Goal: Task Accomplishment & Management: Manage account settings

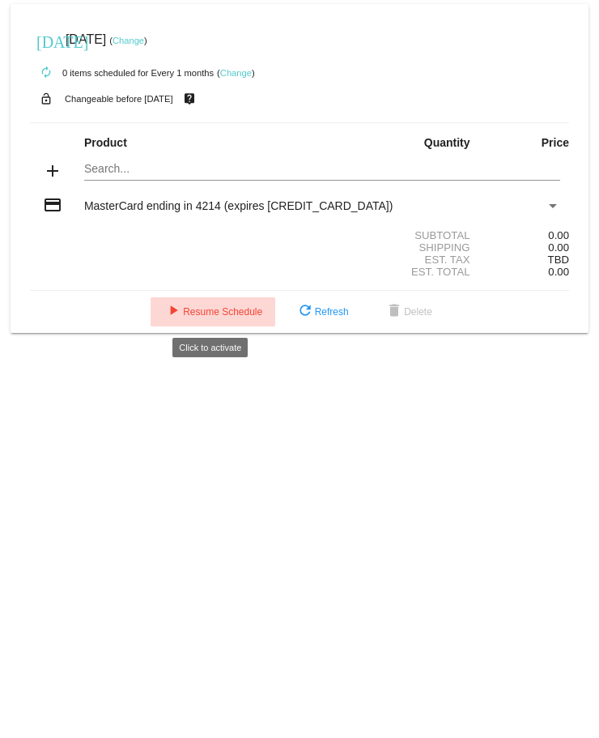
click at [216, 315] on span "play_arrow Resume Schedule" at bounding box center [213, 311] width 99 height 11
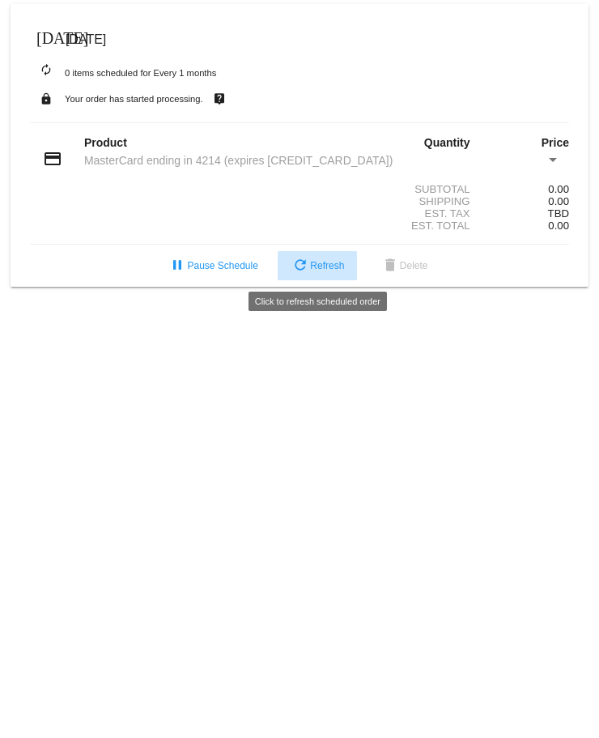
click at [319, 267] on span "refresh Refresh" at bounding box center [317, 265] width 53 height 11
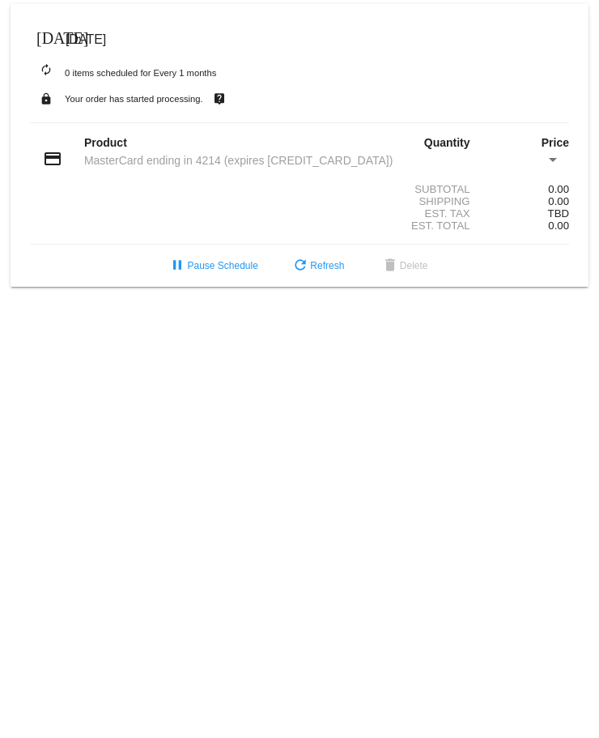
click at [45, 68] on mat-icon "autorenew" at bounding box center [45, 70] width 19 height 19
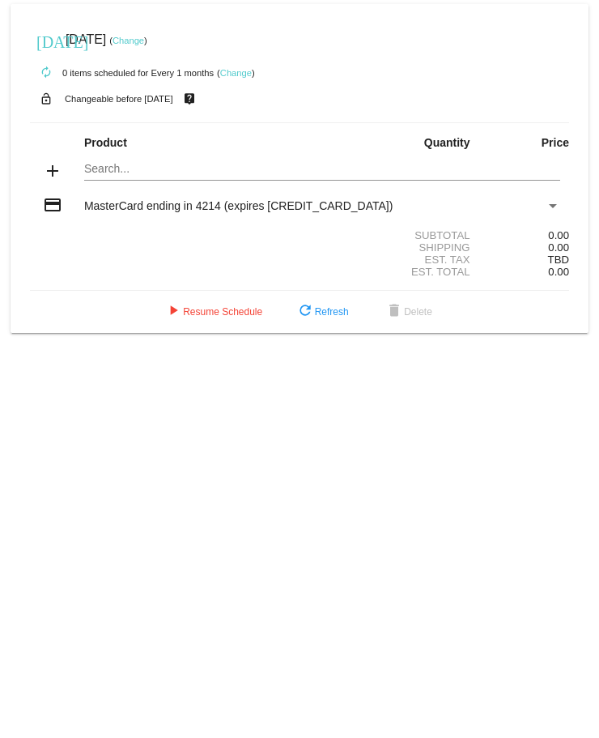
click at [144, 36] on link "Change" at bounding box center [129, 41] width 32 height 10
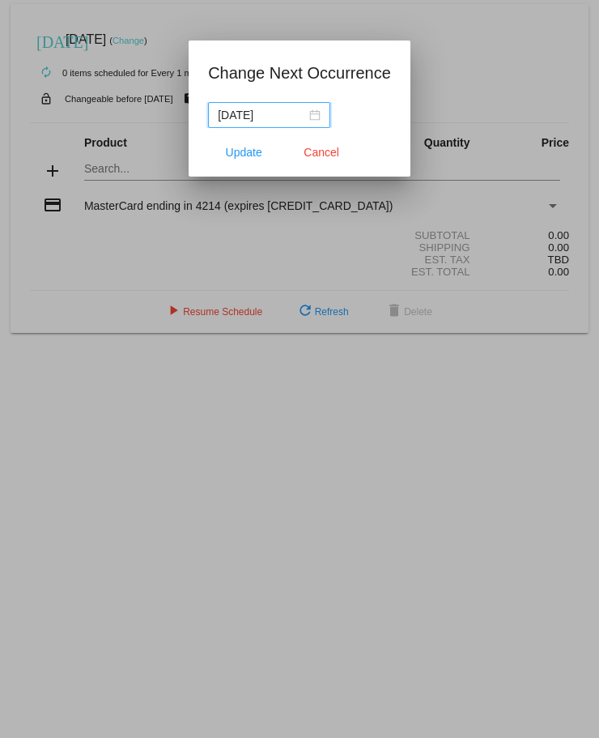
click at [318, 113] on div "2025-08-18" at bounding box center [269, 115] width 103 height 18
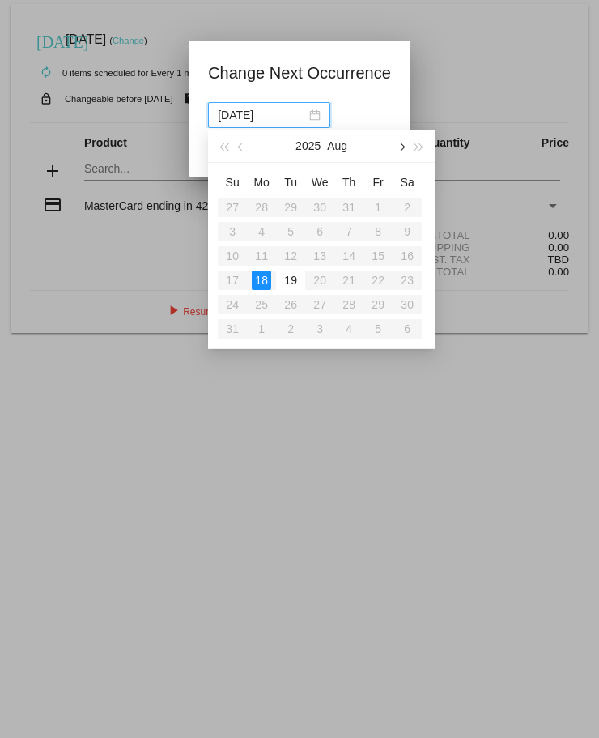
click at [408, 147] on button "button" at bounding box center [401, 146] width 18 height 32
click at [402, 150] on span "button" at bounding box center [402, 147] width 8 height 8
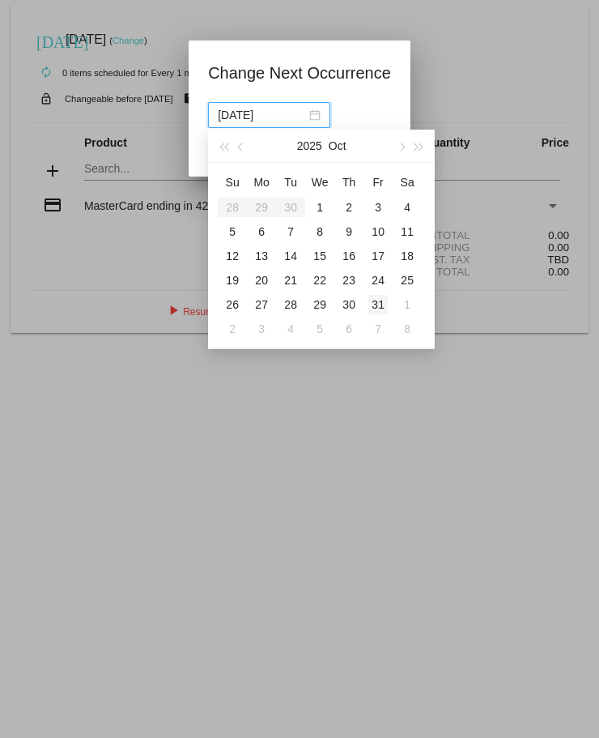
click at [378, 302] on div "31" at bounding box center [378, 304] width 19 height 19
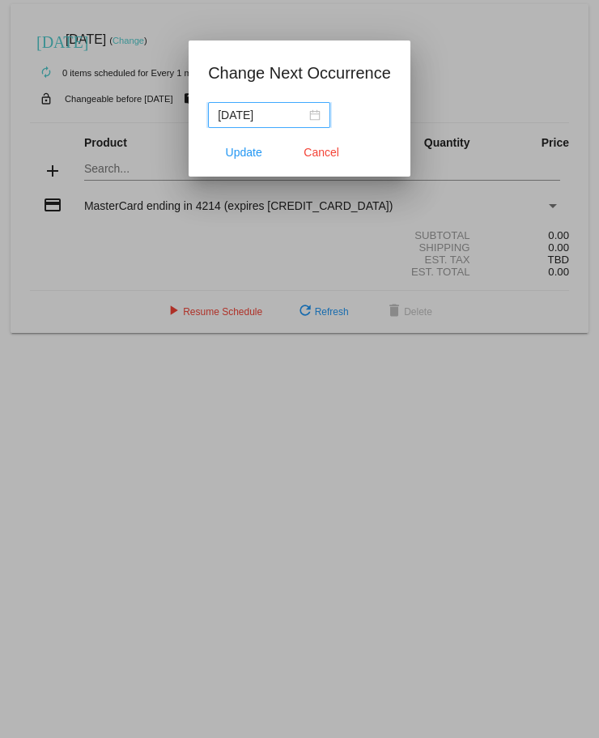
click at [314, 117] on div "2025-10-31" at bounding box center [269, 115] width 103 height 18
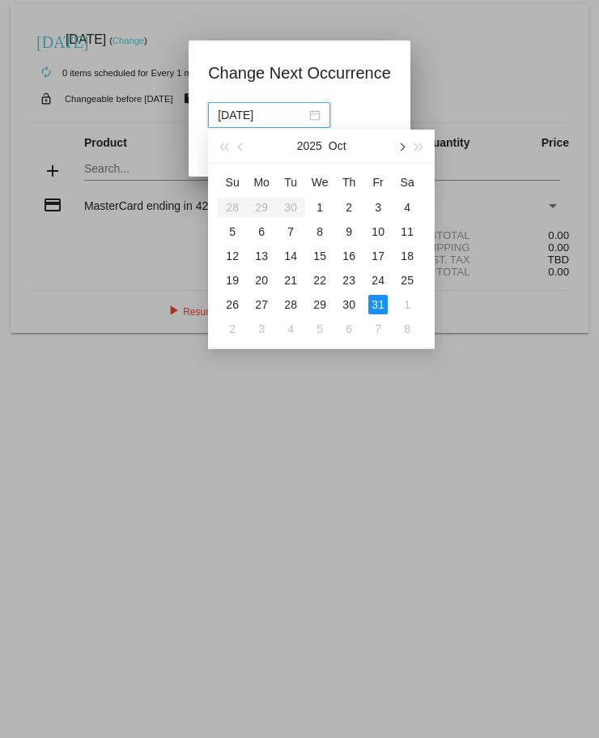
click at [402, 143] on button "button" at bounding box center [401, 146] width 18 height 32
click at [379, 304] on div "28" at bounding box center [378, 304] width 19 height 19
type input "2025-11-28"
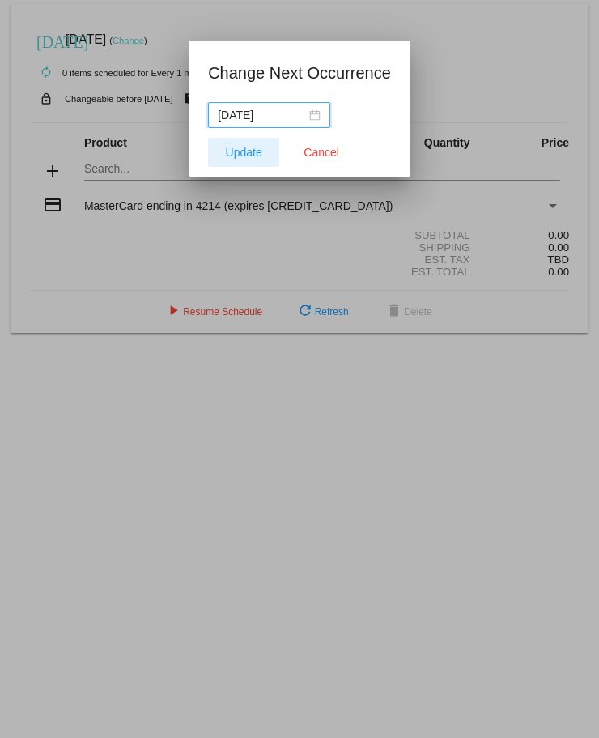
click at [241, 153] on span "Update" at bounding box center [244, 152] width 36 height 13
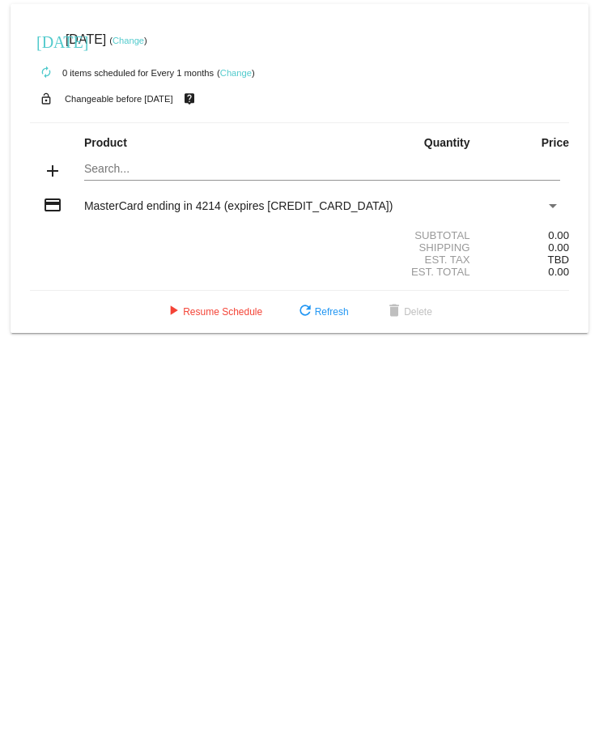
click at [239, 70] on link "Change" at bounding box center [236, 73] width 32 height 10
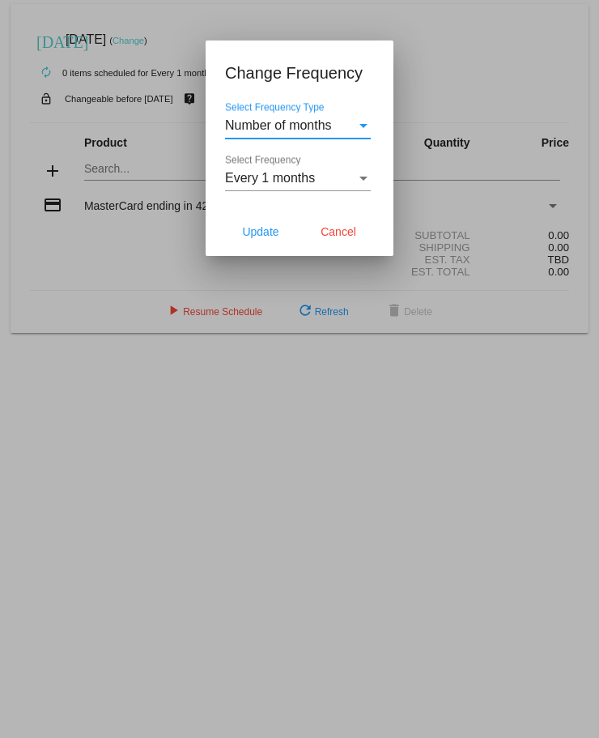
click at [360, 118] on div "Select Frequency Type" at bounding box center [363, 125] width 15 height 15
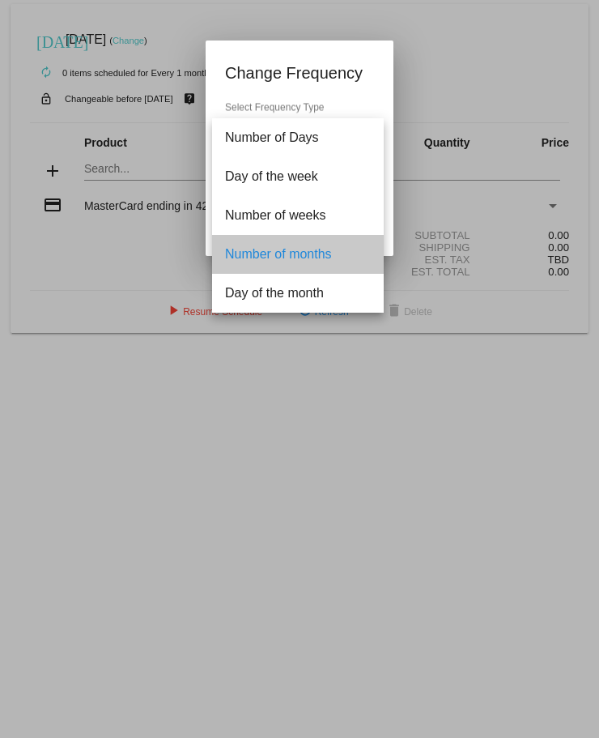
click at [284, 245] on span "Number of months" at bounding box center [298, 254] width 146 height 39
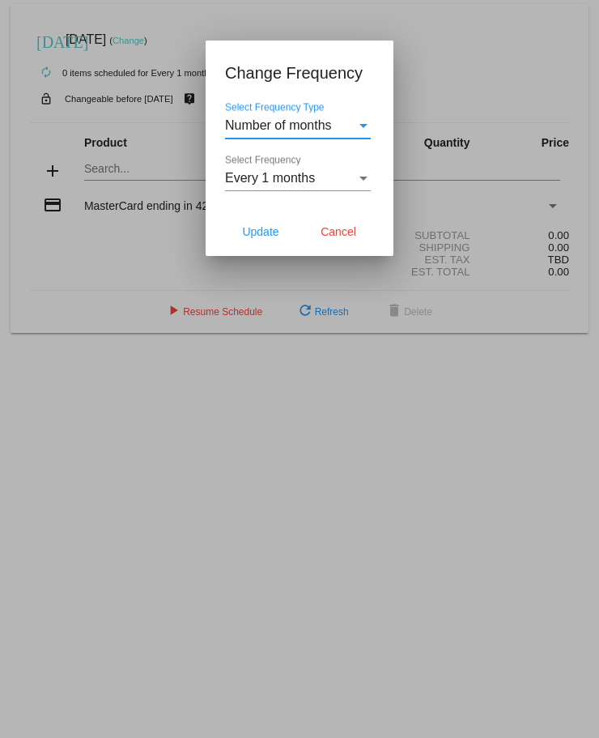
click at [363, 178] on div "Select Frequency" at bounding box center [364, 179] width 8 height 4
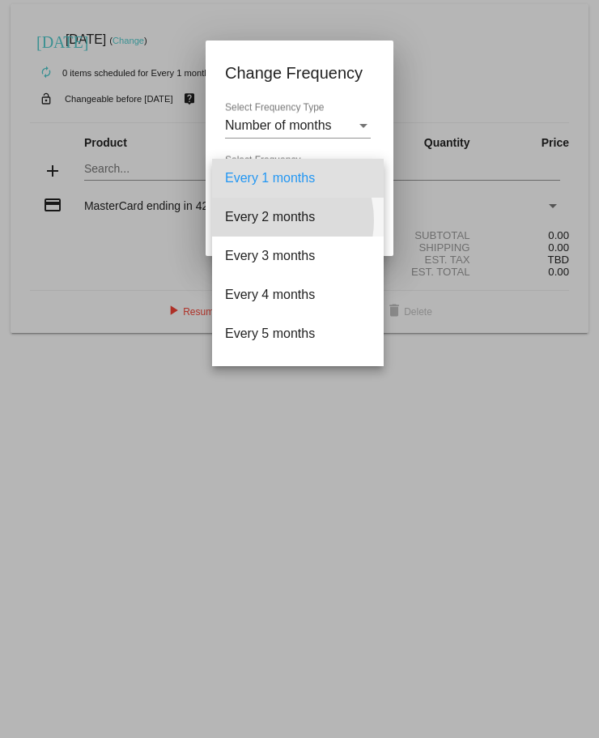
click at [274, 220] on span "Every 2 months" at bounding box center [298, 217] width 146 height 39
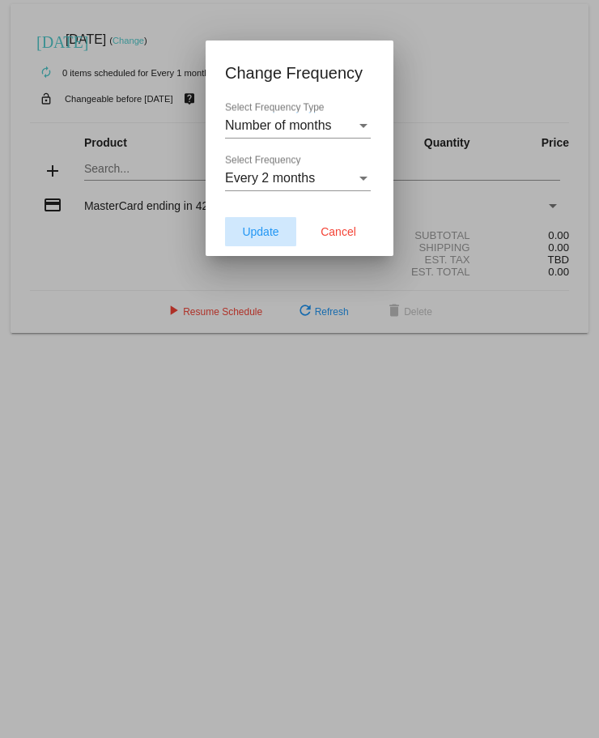
click at [269, 230] on span "Update" at bounding box center [260, 231] width 36 height 13
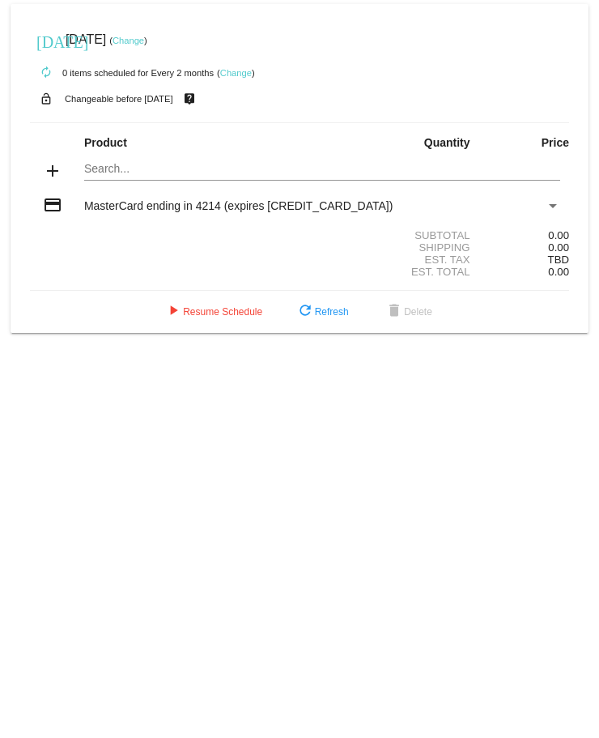
click at [109, 178] on div "Search..." at bounding box center [322, 165] width 476 height 32
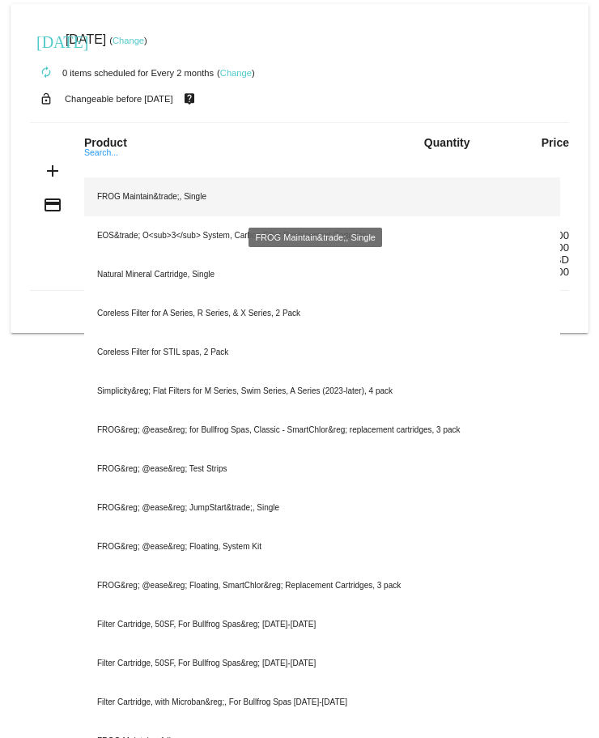
click at [147, 194] on div "FROG Maintain&trade;, Single" at bounding box center [322, 196] width 476 height 39
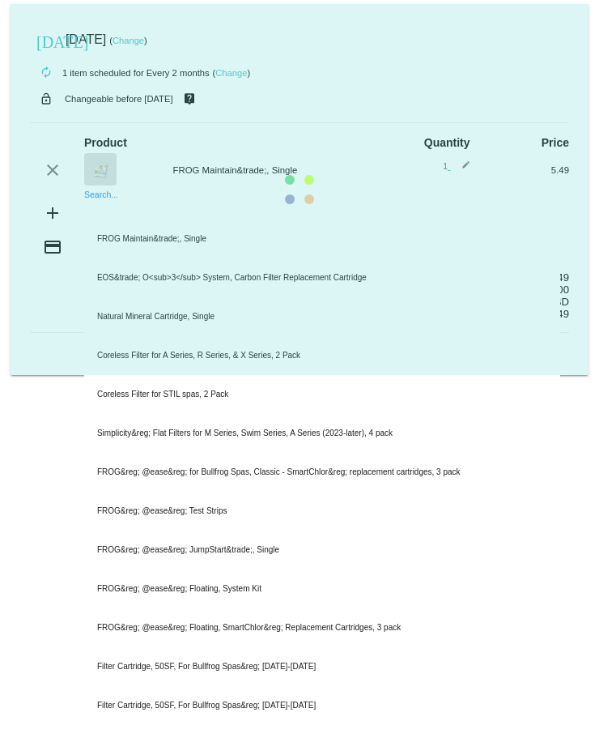
click at [108, 207] on mat-card "[DATE] [DATE] ( Change ) autorenew 1 item scheduled for Every 2 months ( Change…" at bounding box center [300, 189] width 578 height 371
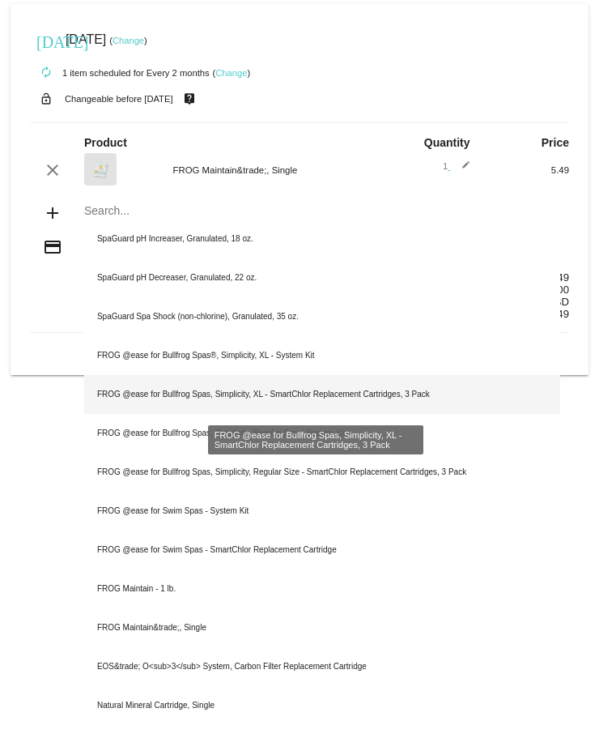
click at [340, 395] on div "FROG @ease for Bullfrog Spas, Simplicity, XL - SmartChlor Replacement Cartridge…" at bounding box center [322, 394] width 476 height 39
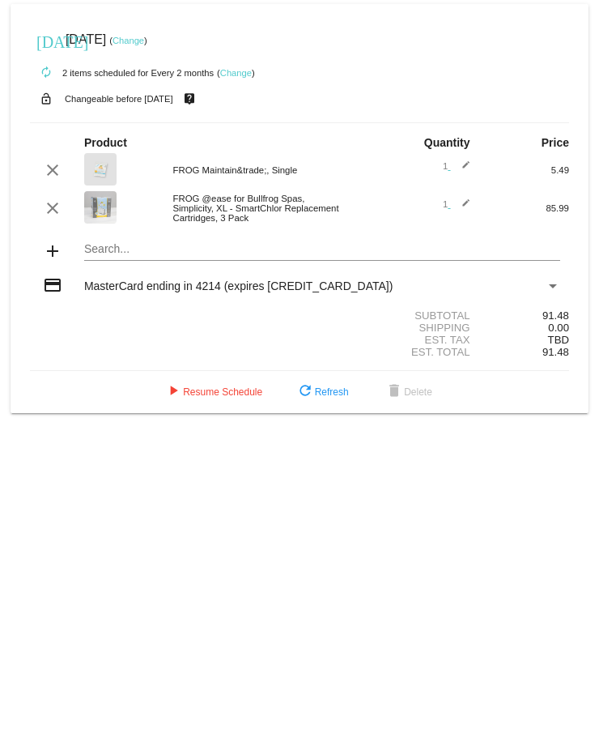
click at [89, 211] on img at bounding box center [100, 207] width 32 height 32
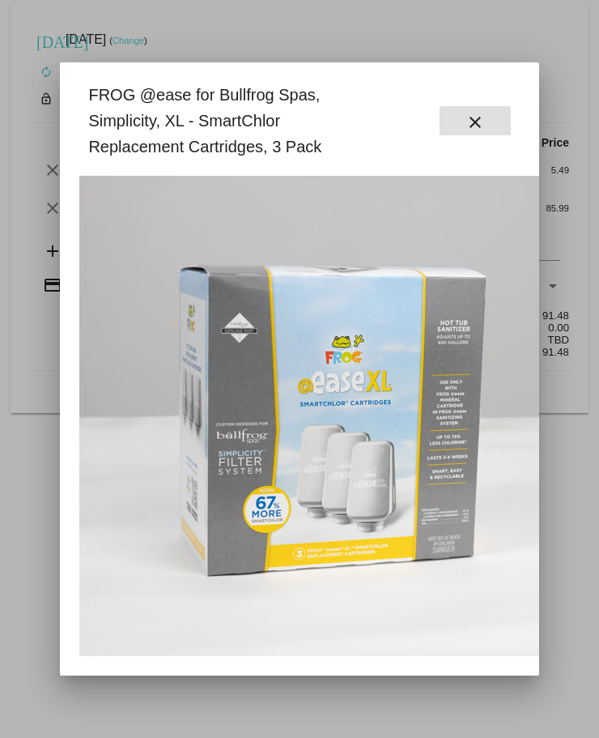
click at [484, 115] on mat-icon "close" at bounding box center [475, 122] width 19 height 19
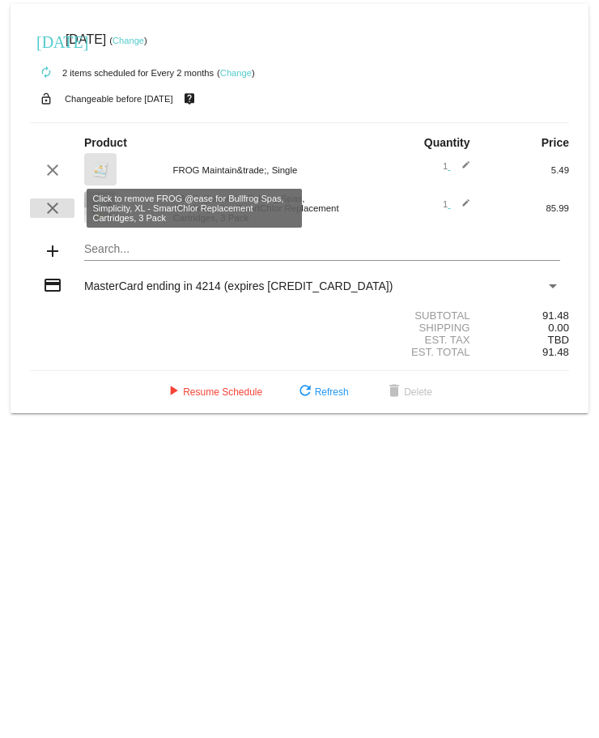
click at [58, 207] on mat-icon "clear" at bounding box center [52, 207] width 19 height 19
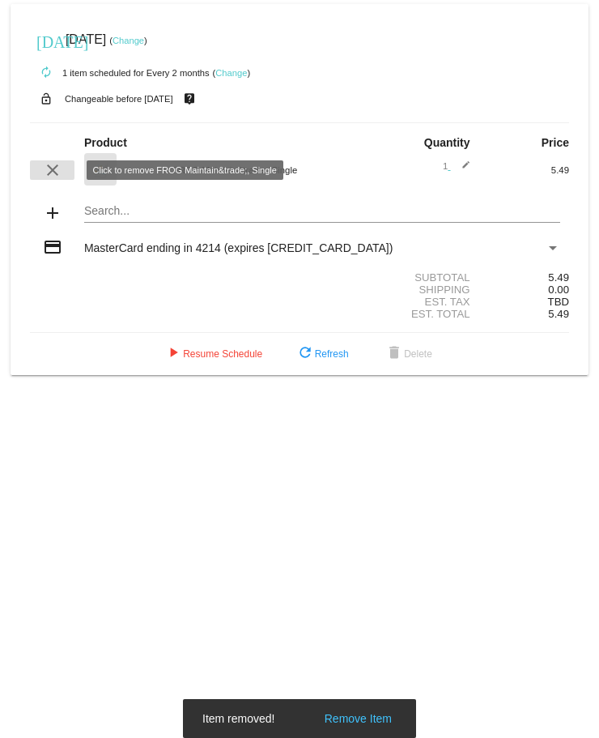
click at [53, 173] on mat-icon "clear" at bounding box center [52, 169] width 19 height 19
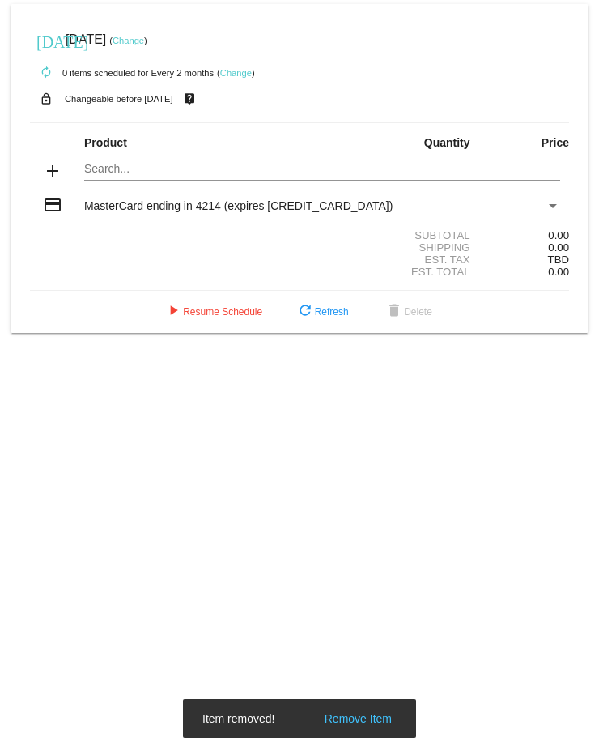
click at [160, 167] on input "Search..." at bounding box center [322, 169] width 476 height 13
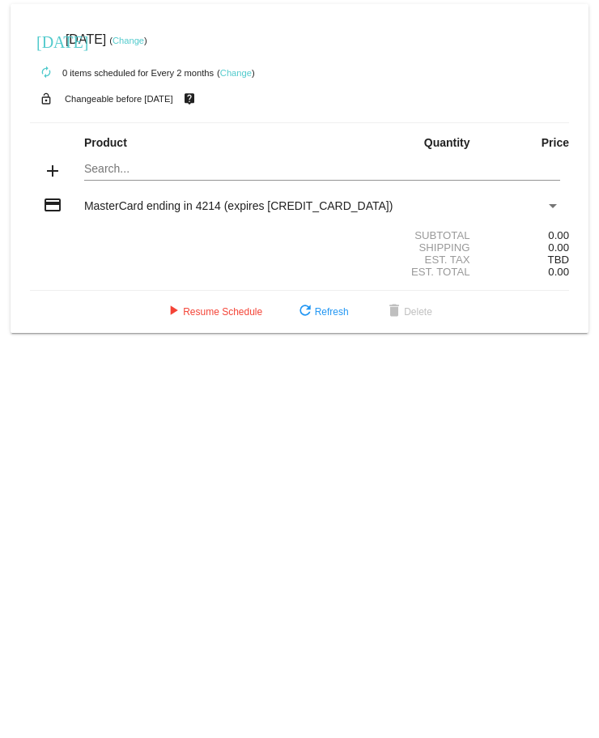
click at [110, 162] on div "Search..." at bounding box center [322, 165] width 476 height 32
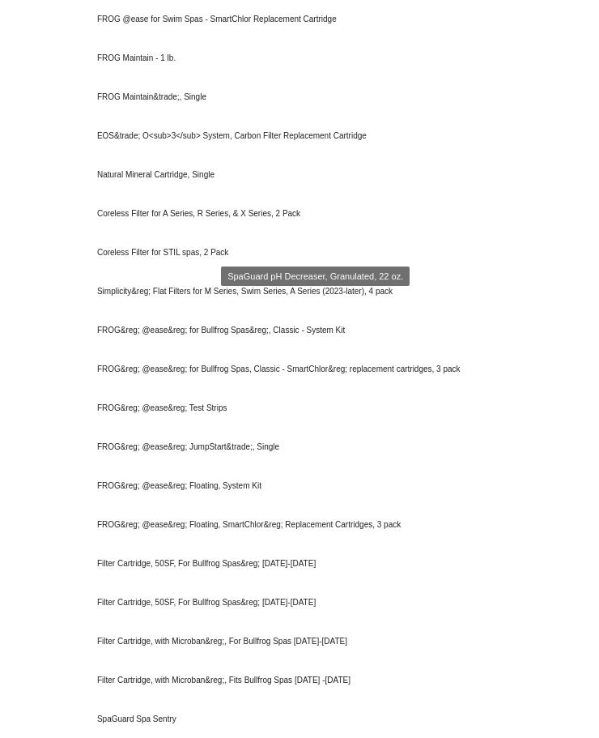
scroll to position [489, 0]
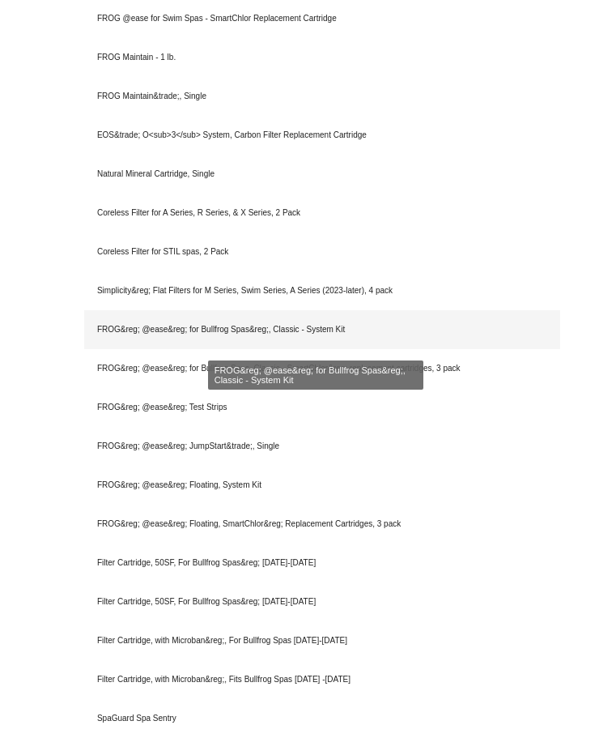
click at [249, 322] on div "FROG&reg; @ease&reg; for Bullfrog Spas&reg;, Classic - System Kit" at bounding box center [322, 329] width 476 height 39
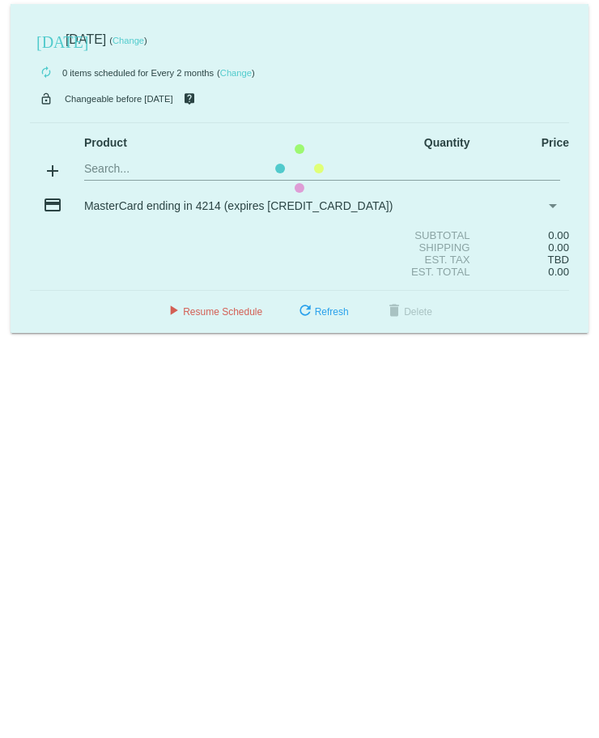
scroll to position [0, 0]
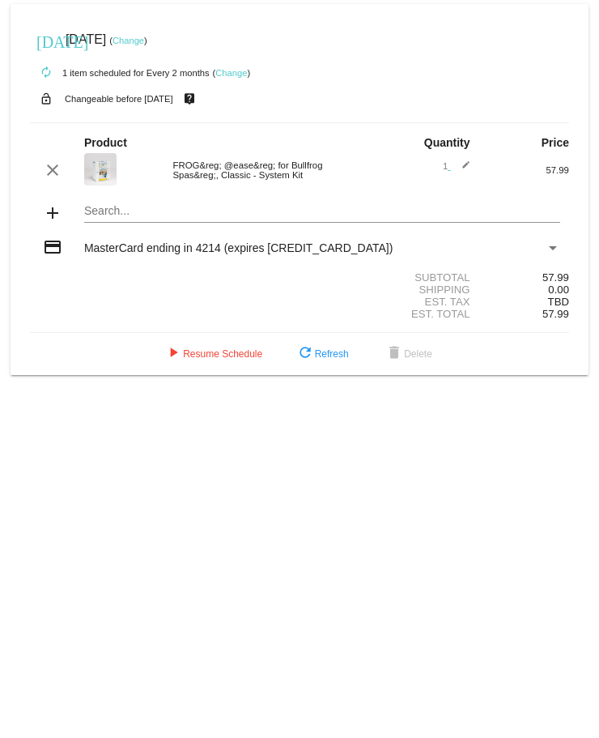
click at [109, 211] on mat-card "[DATE] [DATE] ( Change ) autorenew 1 item scheduled for Every 2 months ( Change…" at bounding box center [300, 189] width 578 height 371
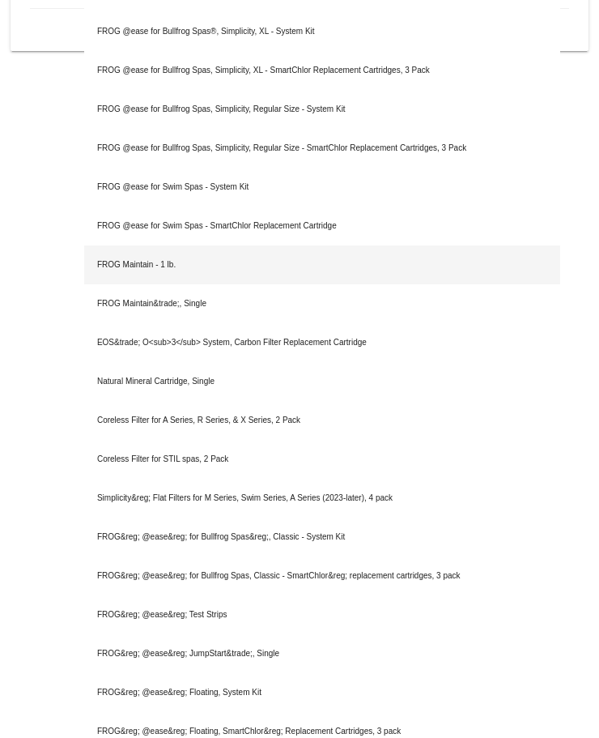
scroll to position [531, 0]
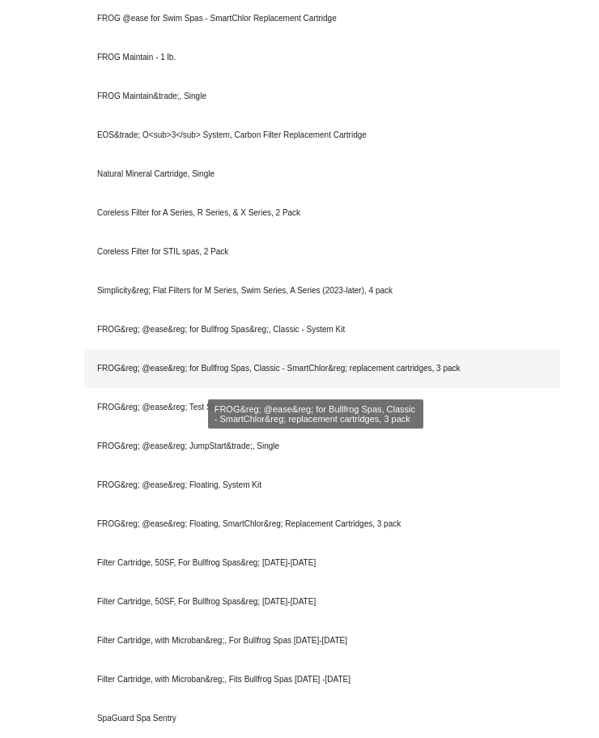
click at [174, 368] on div "FROG&reg; @ease&reg; for Bullfrog Spas, Classic - SmartChlor&reg; replacement c…" at bounding box center [322, 368] width 476 height 39
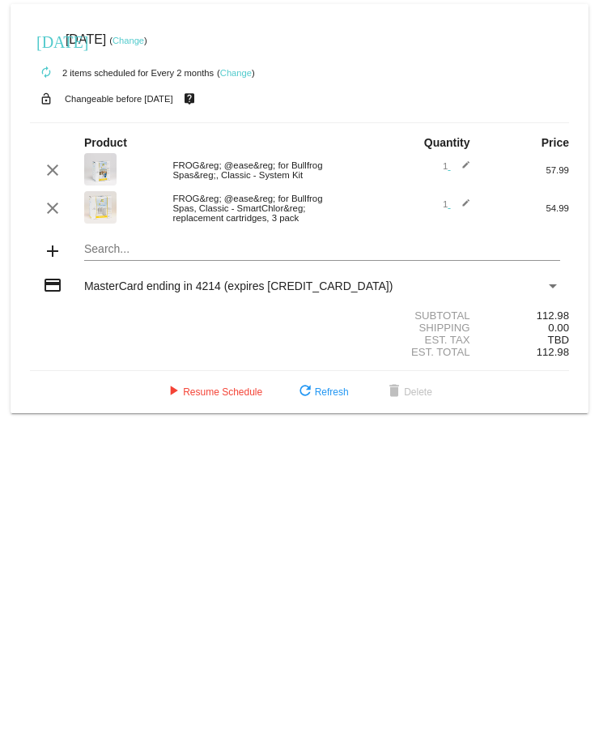
click at [96, 168] on img at bounding box center [100, 169] width 32 height 32
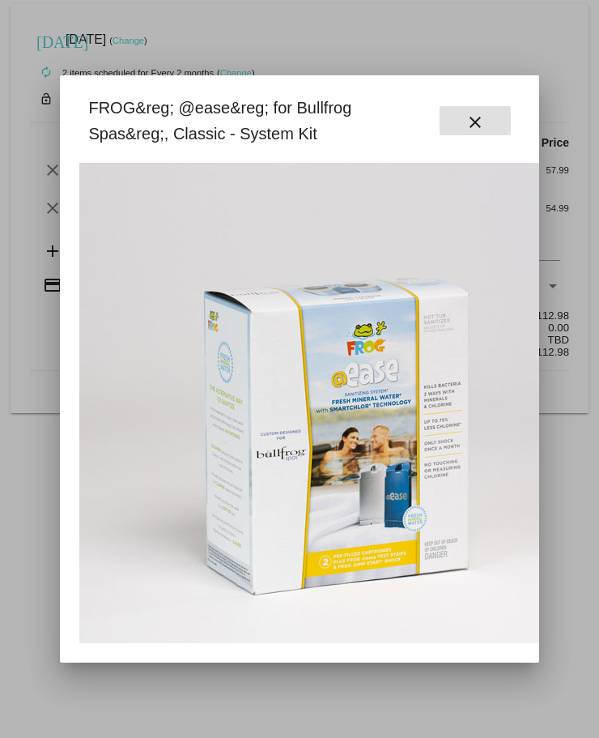
click at [471, 119] on mat-icon "close" at bounding box center [475, 122] width 19 height 19
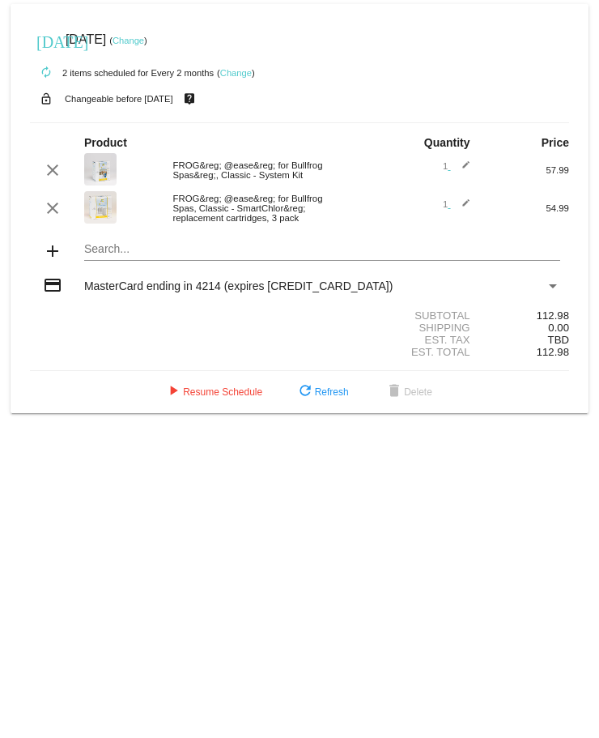
click at [99, 214] on img at bounding box center [100, 207] width 32 height 32
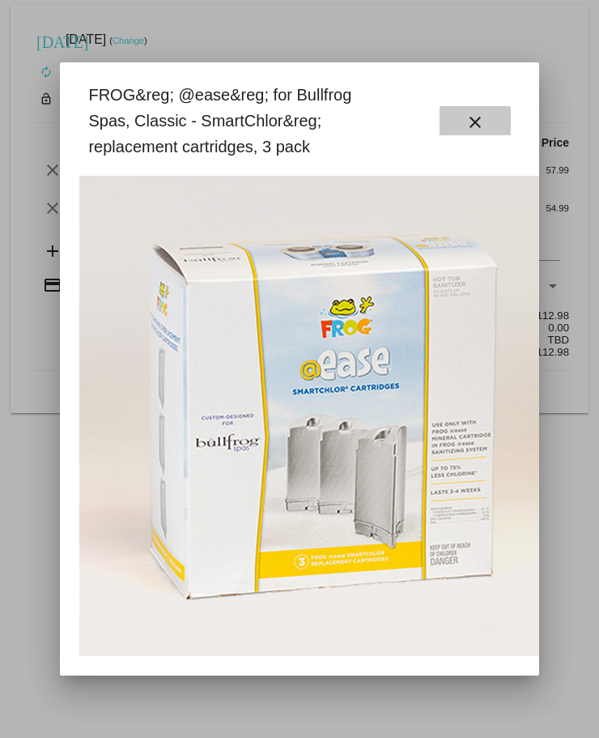
click at [467, 117] on mat-icon "close" at bounding box center [475, 122] width 19 height 19
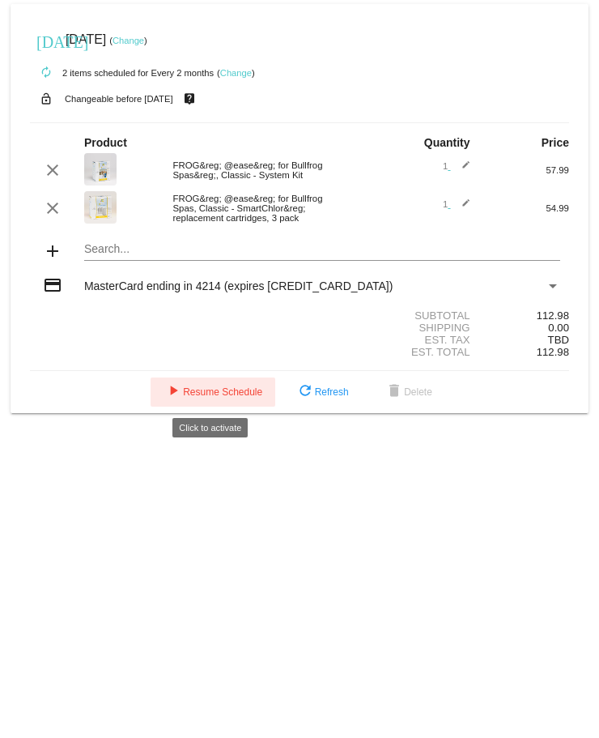
drag, startPoint x: 190, startPoint y: 392, endPoint x: 211, endPoint y: 373, distance: 27.5
click at [193, 390] on span "play_arrow Resume Schedule" at bounding box center [213, 391] width 99 height 11
